Goal: Information Seeking & Learning: Learn about a topic

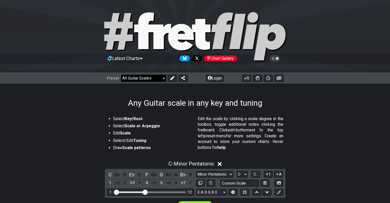
click at [136, 77] on select "Welcome to #fretflip! Initial Preset Custom Preset Minor Pentatonic Major Penta…" at bounding box center [143, 78] width 45 height 7
click at [121, 75] on select "Welcome to #fretflip! Initial Preset Custom Preset Minor Pentatonic Major Penta…" at bounding box center [143, 78] width 45 height 7
select select "/the-7-modes"
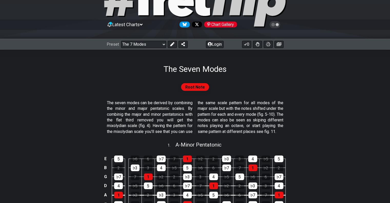
scroll to position [33, 0]
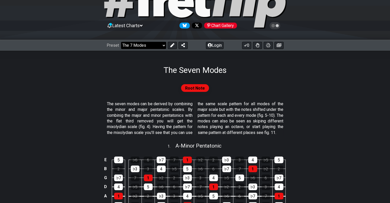
click at [152, 44] on select "Welcome to #fretflip! Initial Preset Custom Preset Minor Pentatonic Major Penta…" at bounding box center [143, 45] width 45 height 7
click at [83, 100] on section "The seven modes can be derived by combining the minor and major pentatonic scal…" at bounding box center [195, 119] width 390 height 41
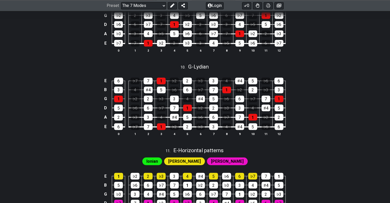
scroll to position [873, 0]
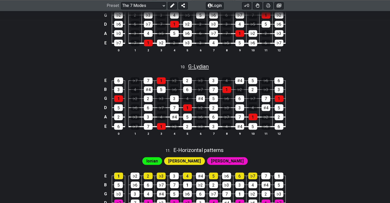
click at [196, 70] on span "G - Lydian" at bounding box center [198, 66] width 21 height 6
select select "G"
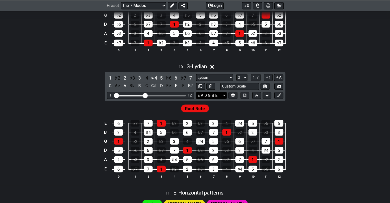
click at [211, 99] on select "E A D G B E E A D G B E E A D G B E B E A D F♯ B A D G C E A D A D G B E E♭ A♭ …" at bounding box center [211, 95] width 31 height 7
click at [301, 42] on div "E ♭7 7 1 ♭2 2 ♭3 3 4 ♭5 5 ♭6 6 ♭7 B 4 ♭5 5 ♭6 6 ♭7 7 1 ♭2 2 ♭3 3 4 G ♭2 2 ♭3 3 …" at bounding box center [195, 23] width 390 height 72
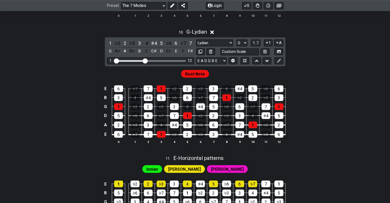
scroll to position [907, 0]
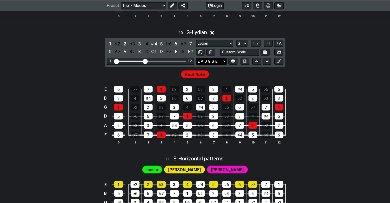
click at [220, 65] on select "E A D G B E E A D G B E E A D G B E B E A D F♯ B A D G C E A D A D G B E E♭ A♭ …" at bounding box center [211, 61] width 31 height 7
click at [196, 65] on select "E A D G B E E A D G B E E A D G B E B E A D F♯ B A D G C E A D A D G B E E♭ A♭ …" at bounding box center [211, 61] width 31 height 7
click at [104, 94] on td "E" at bounding box center [105, 89] width 6 height 9
click at [106, 94] on td "x" at bounding box center [105, 89] width 6 height 9
click at [106, 94] on td "o" at bounding box center [105, 89] width 6 height 9
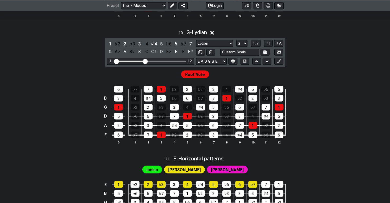
click at [107, 94] on td at bounding box center [105, 89] width 6 height 9
click at [232, 63] on icon at bounding box center [233, 61] width 4 height 4
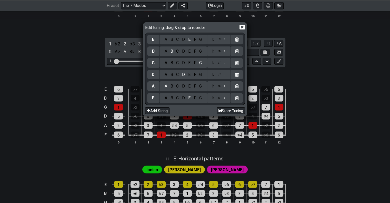
click at [195, 97] on div "F" at bounding box center [195, 98] width 6 height 6
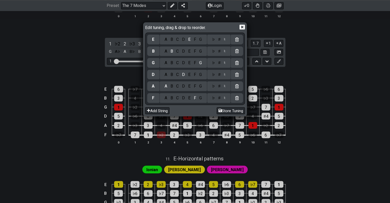
click at [179, 76] on div "C" at bounding box center [178, 75] width 6 height 6
click at [179, 50] on div "C" at bounding box center [178, 51] width 6 height 6
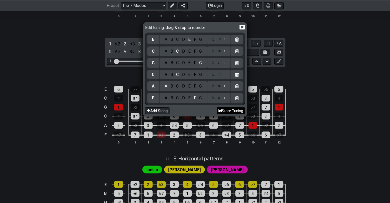
click at [223, 109] on button "Store Tuning" at bounding box center [231, 110] width 28 height 7
select select "F A C G C E"
click at [222, 110] on button "Store Tuning" at bounding box center [231, 110] width 28 height 7
click at [241, 27] on icon at bounding box center [242, 26] width 5 height 5
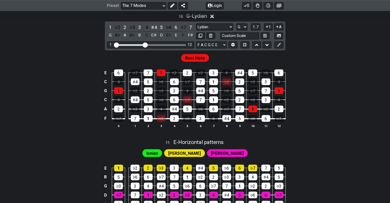
scroll to position [924, 0]
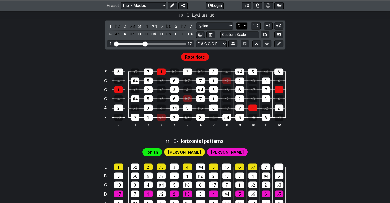
click at [242, 29] on select "A♭ A A♯ B♭ B C C♯ D♭ D D♯ E♭ E F F♯ G♭ G G♯" at bounding box center [241, 25] width 11 height 7
select select "F"
click at [236, 29] on select "A♭ A A♯ B♭ B C C♯ D♭ D D♯ E♭ E F F♯ G♭ G G♯" at bounding box center [241, 25] width 11 height 7
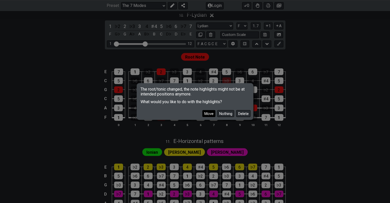
click at [211, 114] on button "Move" at bounding box center [208, 113] width 13 height 7
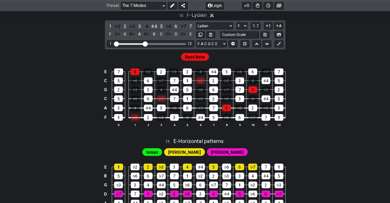
click at [359, 125] on div "E 7 1 ♭2 2 ♭3 3 4 ♯4 5 ♭6 6 ♭7 7 C 5 ♭6 6 ♭7 7 1 ♭2 2 ♭3 3 4 ♯4 5 G 2 ♭3 3 4 ♯4…" at bounding box center [195, 98] width 390 height 72
